Goal: Information Seeking & Learning: Learn about a topic

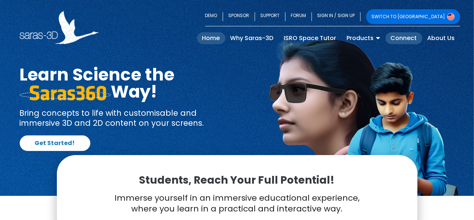
click at [411, 40] on link "Connect" at bounding box center [403, 38] width 37 height 12
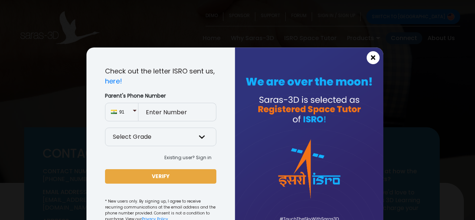
click at [367, 59] on button "×" at bounding box center [373, 57] width 13 height 13
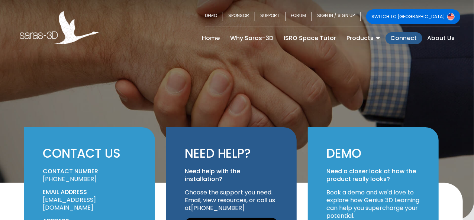
click at [423, 14] on link "SWITCH TO [GEOGRAPHIC_DATA]" at bounding box center [413, 16] width 94 height 15
click at [312, 14] on link "FORUM" at bounding box center [298, 16] width 26 height 15
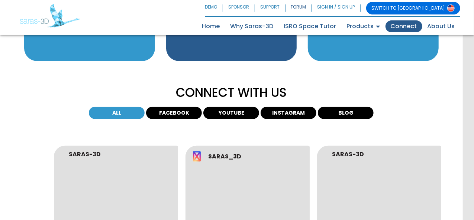
scroll to position [121, 0]
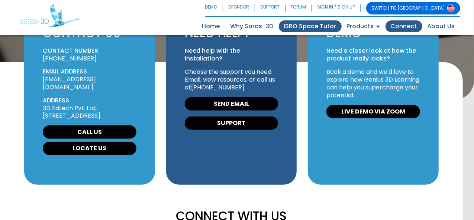
click at [327, 29] on link "ISRO Space Tutor" at bounding box center [310, 26] width 63 height 12
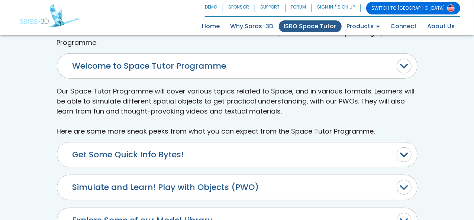
scroll to position [297, 0]
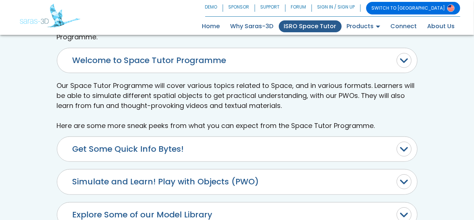
click at [404, 137] on button "Simulate and Learn! Play with Objects (PWO)" at bounding box center [237, 149] width 360 height 25
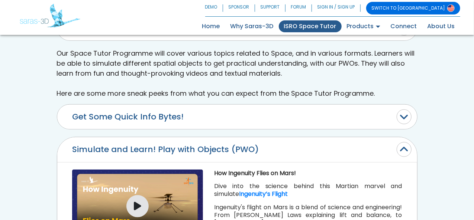
scroll to position [371, 0]
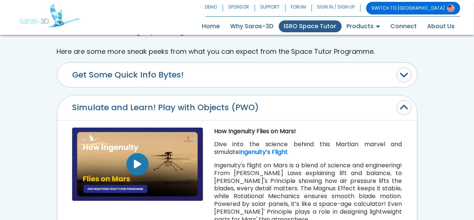
click at [136, 153] on button "button" at bounding box center [137, 164] width 22 height 22
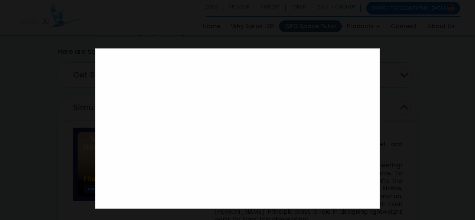
click at [423, 104] on div at bounding box center [237, 110] width 475 height 220
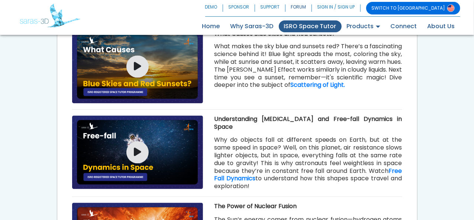
scroll to position [629, 0]
